Goal: Contribute content

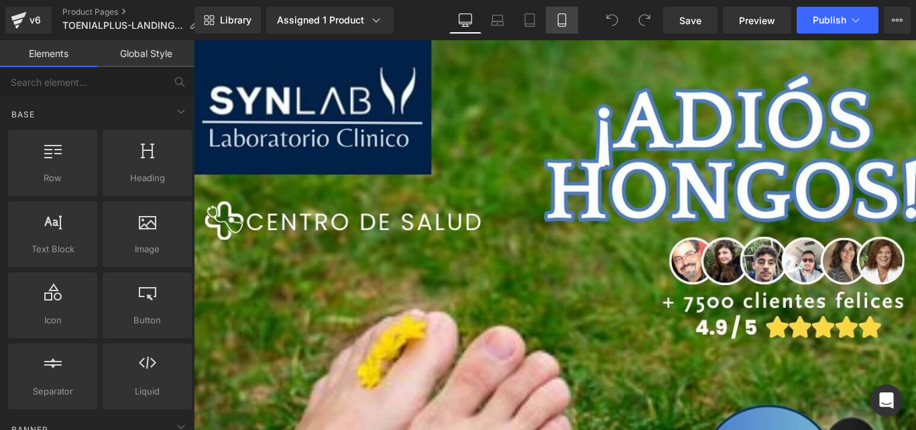
click at [563, 28] on link "Mobile" at bounding box center [562, 20] width 32 height 27
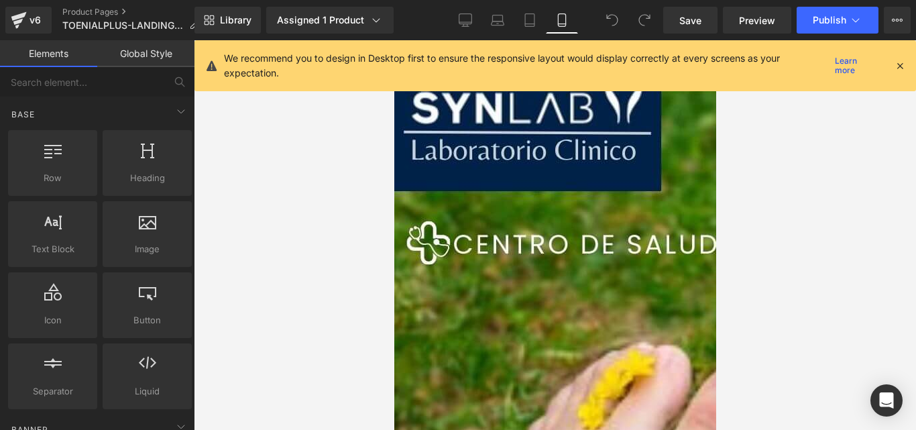
click at [901, 70] on icon at bounding box center [900, 66] width 12 height 12
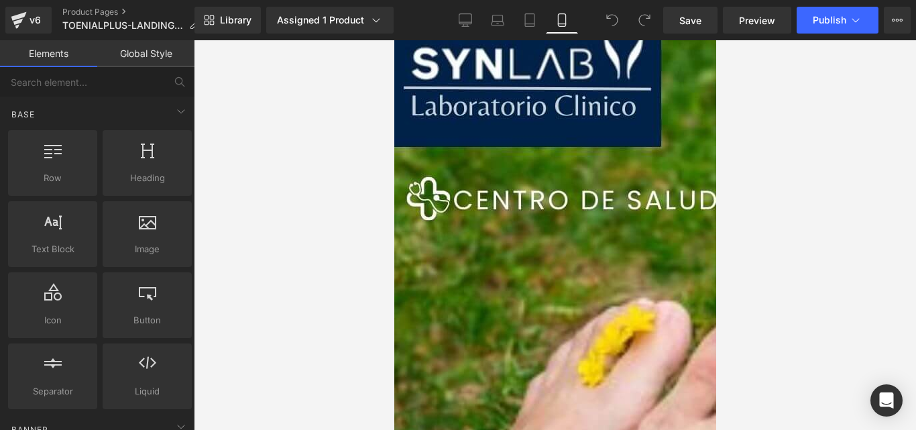
scroll to position [47, 0]
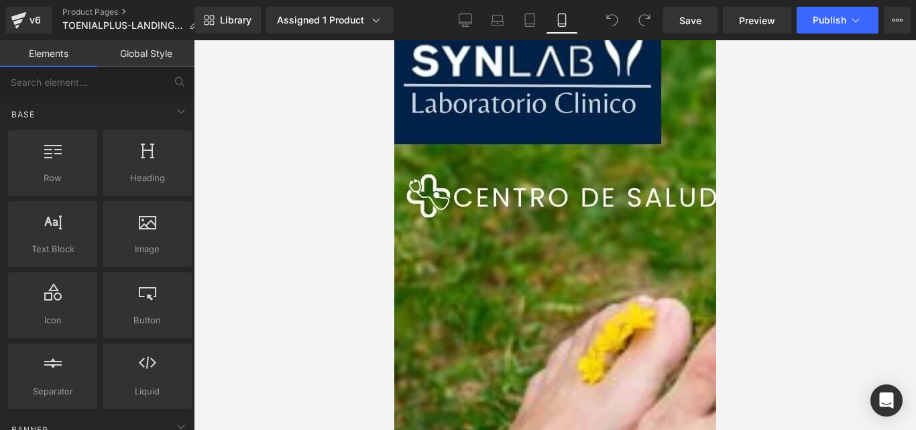
click at [394, 40] on span "Image" at bounding box center [394, 40] width 0 height 0
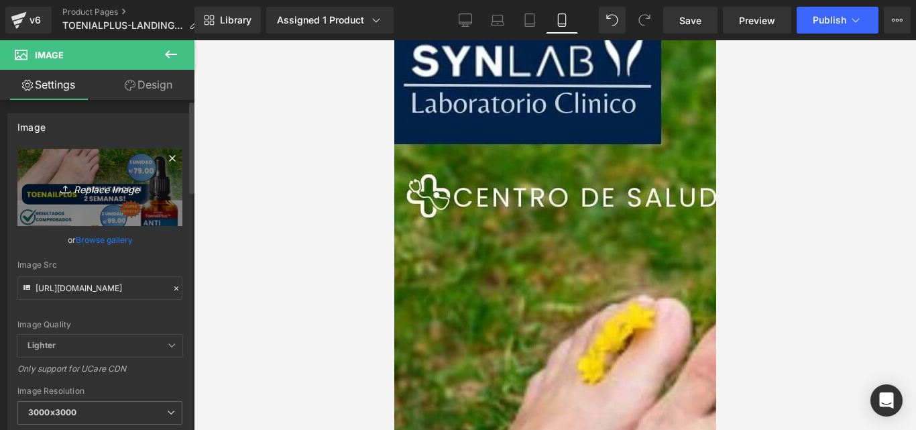
click at [109, 178] on link "Replace Image" at bounding box center [99, 187] width 165 height 77
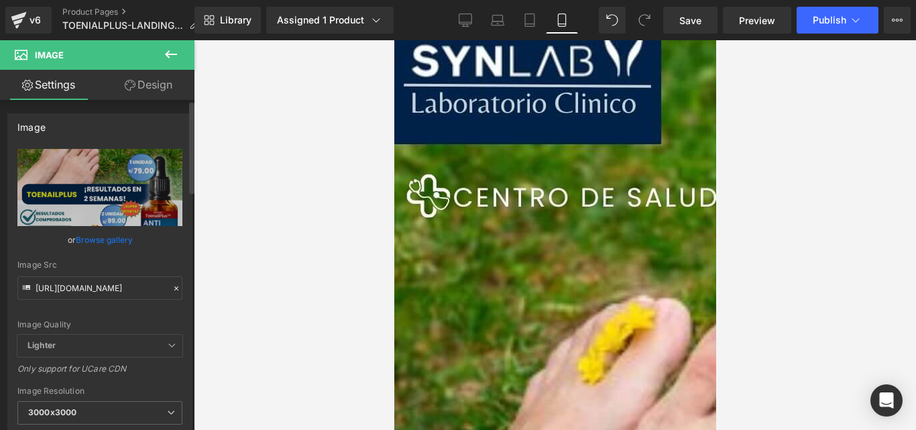
click at [172, 286] on icon at bounding box center [176, 288] width 9 height 9
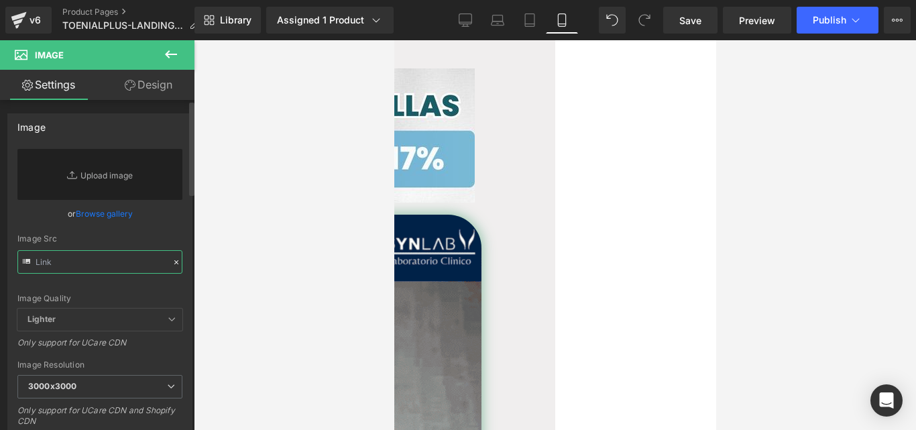
click at [124, 265] on input "text" at bounding box center [99, 261] width 165 height 23
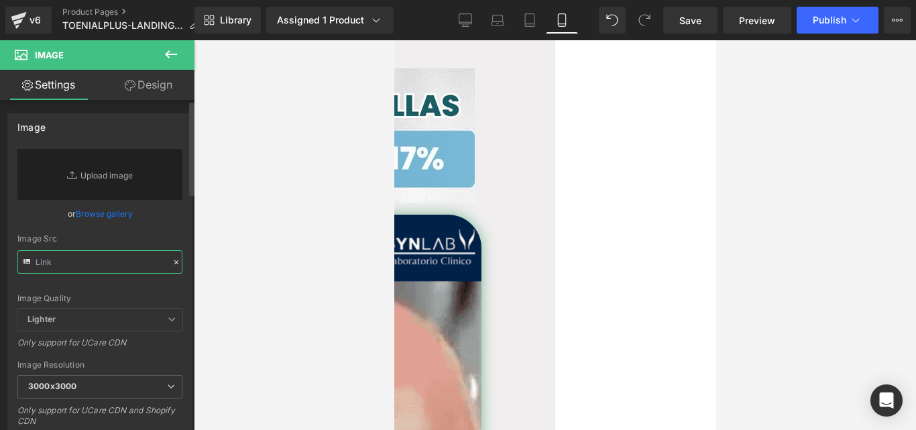
paste input "[URL][DOMAIN_NAME]"
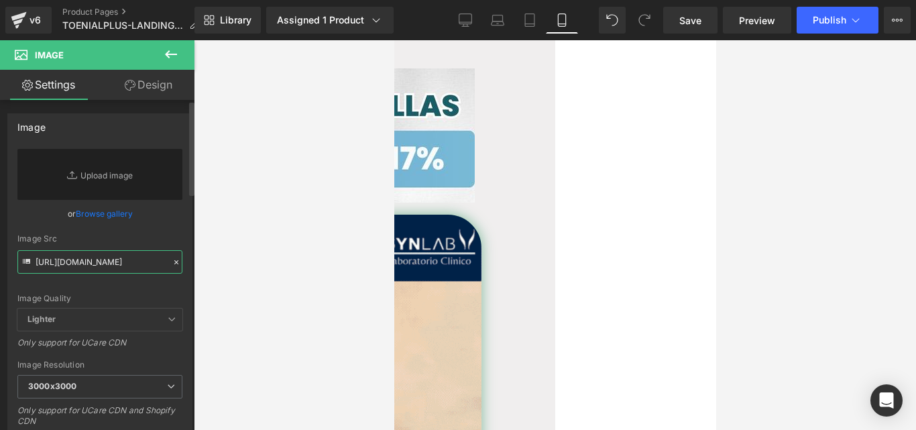
scroll to position [0, 546]
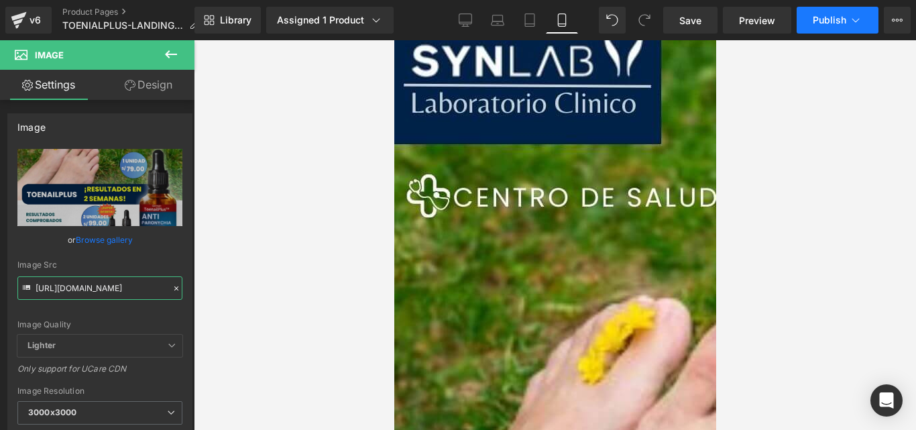
type input "[URL][DOMAIN_NAME]"
click at [835, 24] on span "Publish" at bounding box center [830, 20] width 34 height 11
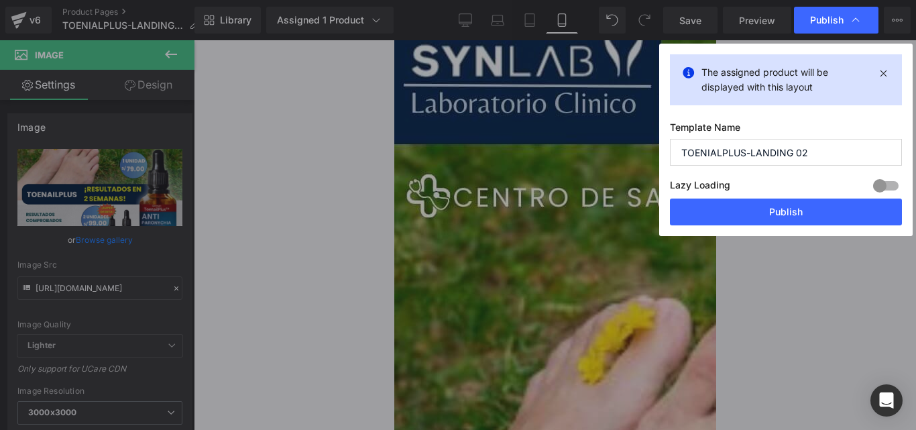
scroll to position [0, 0]
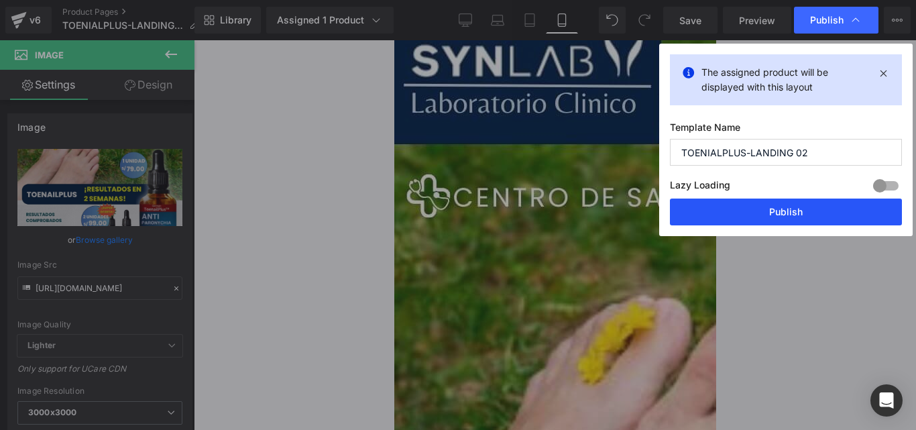
click at [742, 217] on button "Publish" at bounding box center [786, 211] width 232 height 27
